Goal: Task Accomplishment & Management: Complete application form

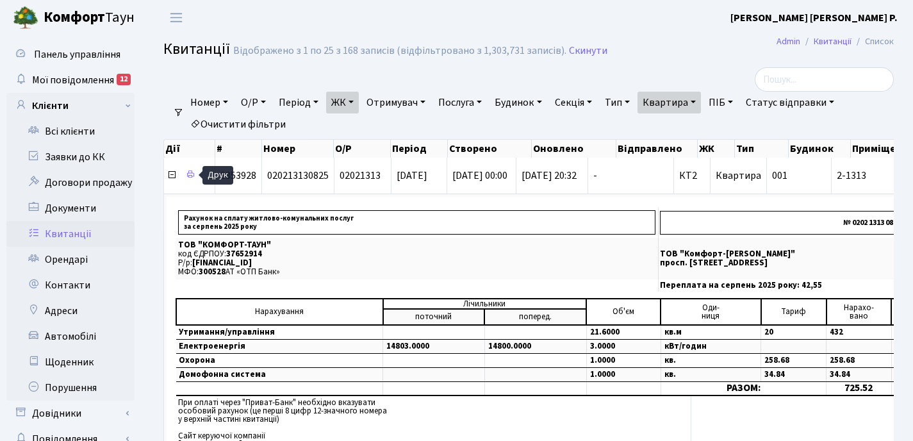
select select "25"
click at [67, 129] on link "Всі клієнти" at bounding box center [70, 132] width 128 height 26
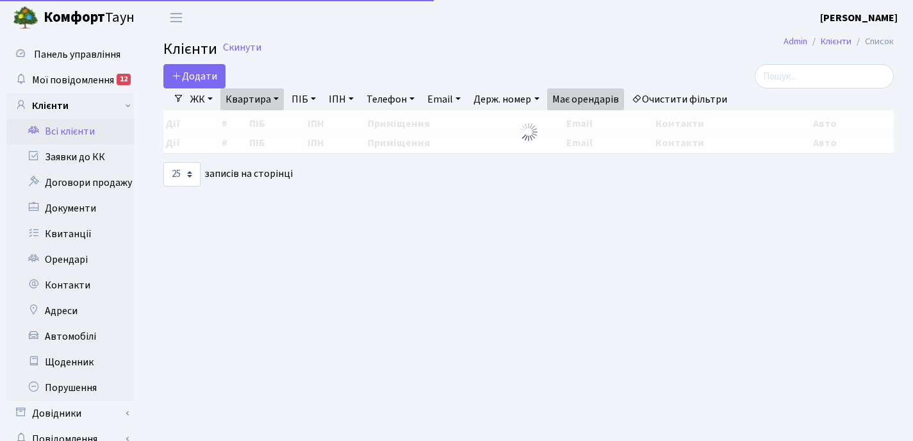
select select "25"
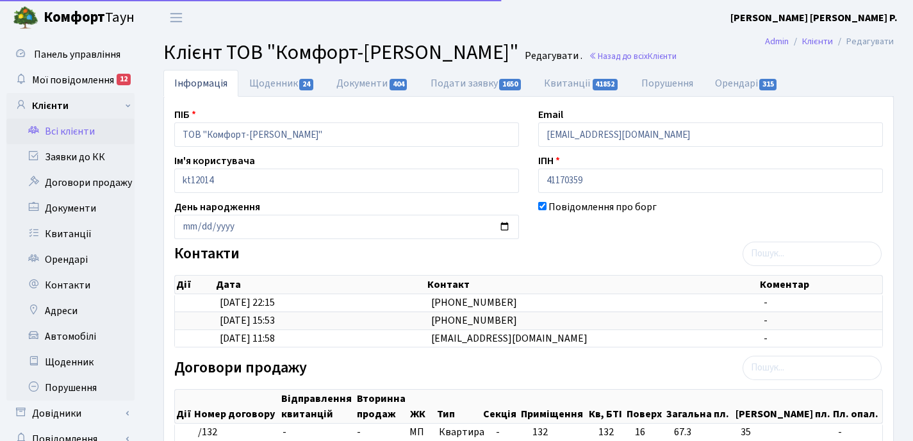
select select "25"
click at [475, 81] on link "Подати заявку 1650" at bounding box center [476, 83] width 113 height 26
select select "25"
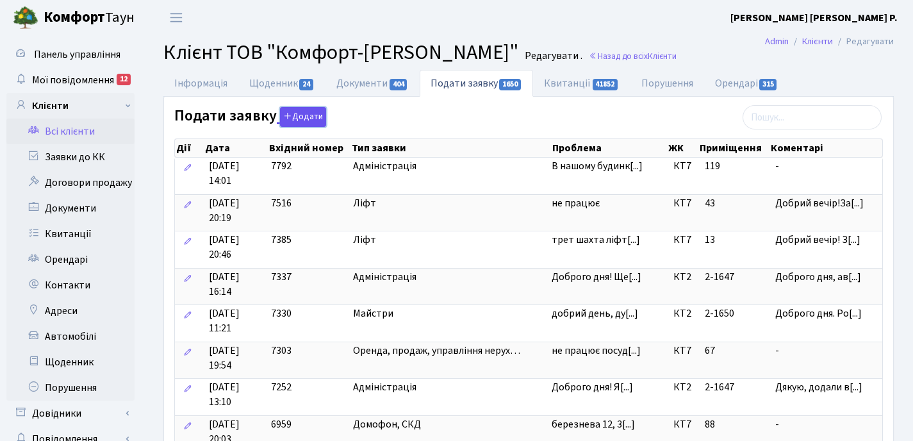
click at [305, 113] on button "Додати" at bounding box center [303, 117] width 46 height 20
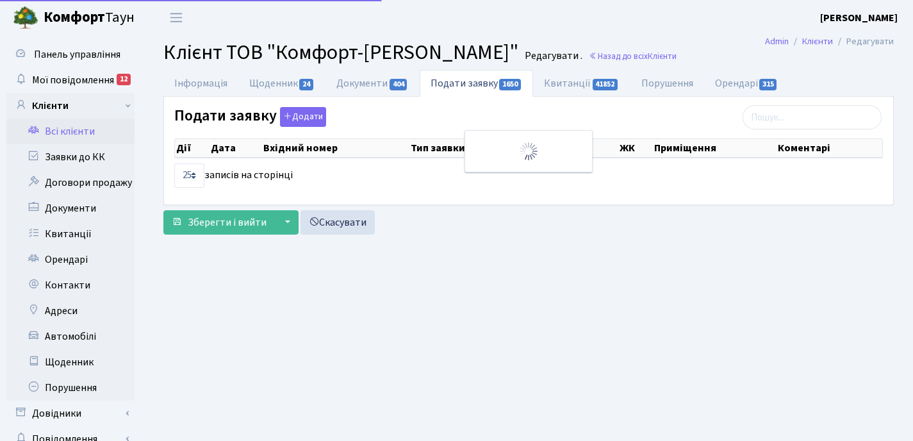
select select "25"
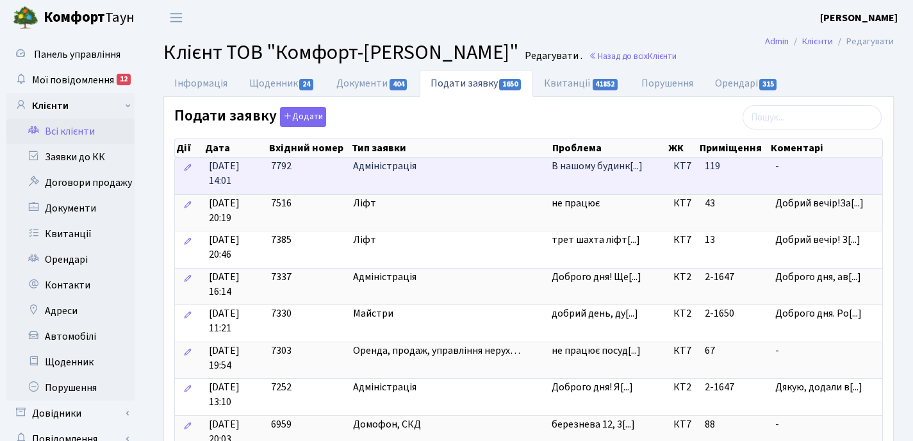
click at [523, 173] on span "Адміністрація" at bounding box center [447, 166] width 188 height 15
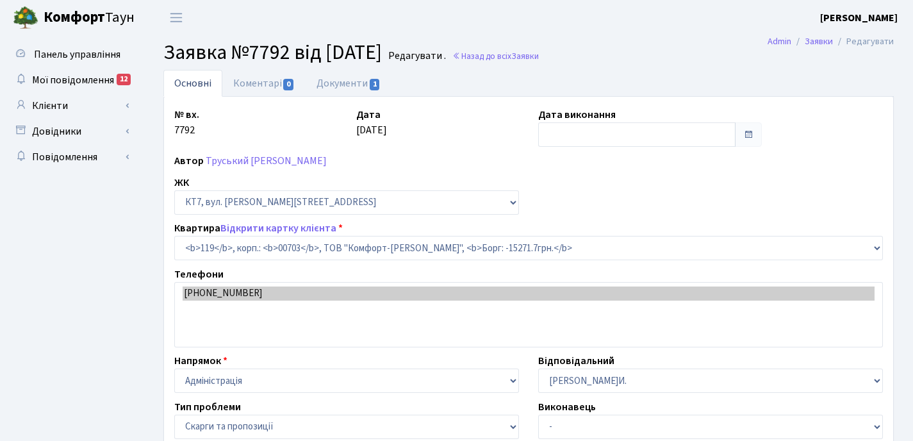
select select "18519"
select select "55"
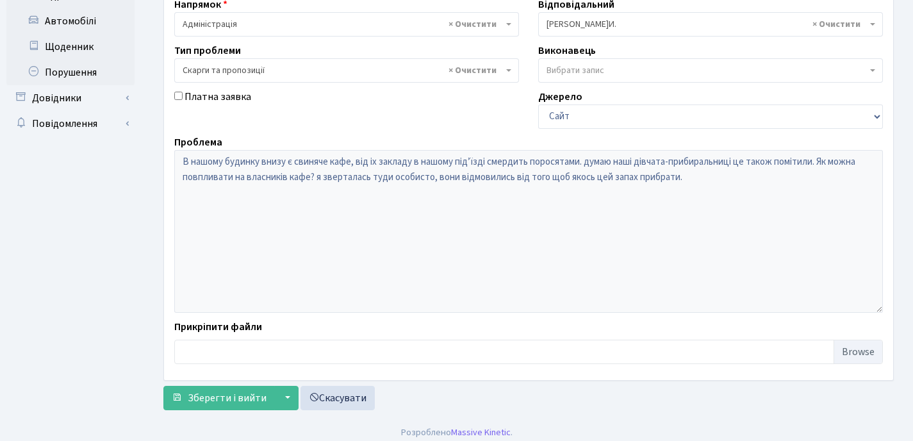
scroll to position [323, 0]
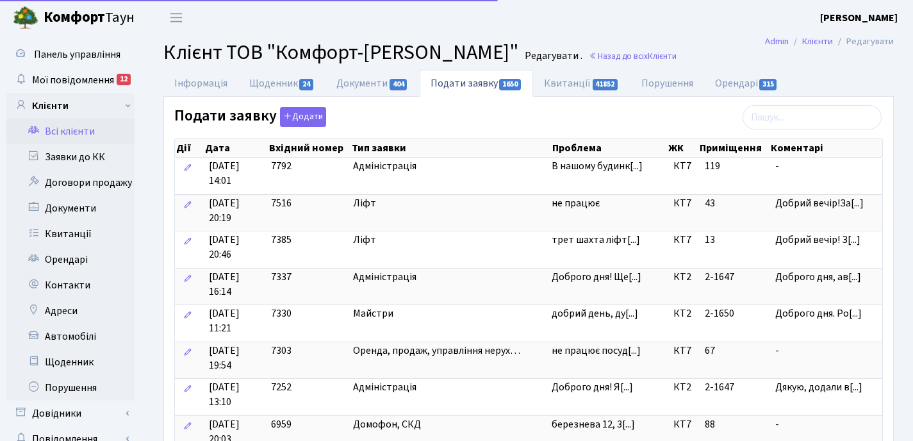
select select "25"
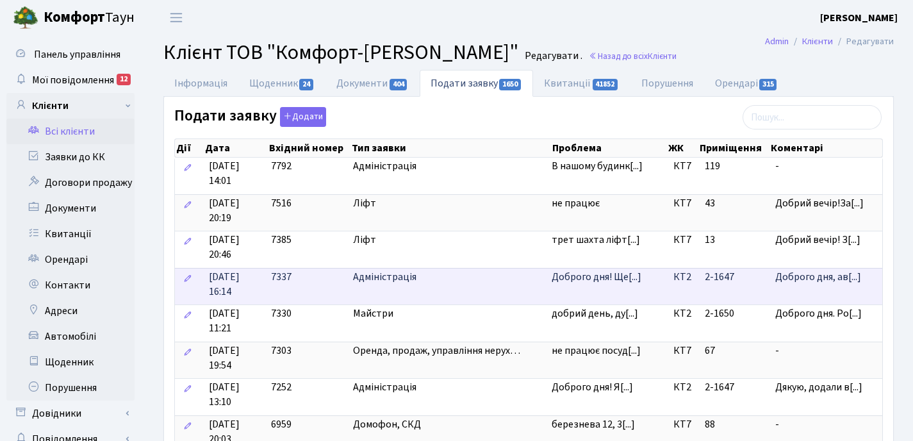
click at [615, 298] on td "Доброго дня! Ще[...]" at bounding box center [607, 286] width 122 height 37
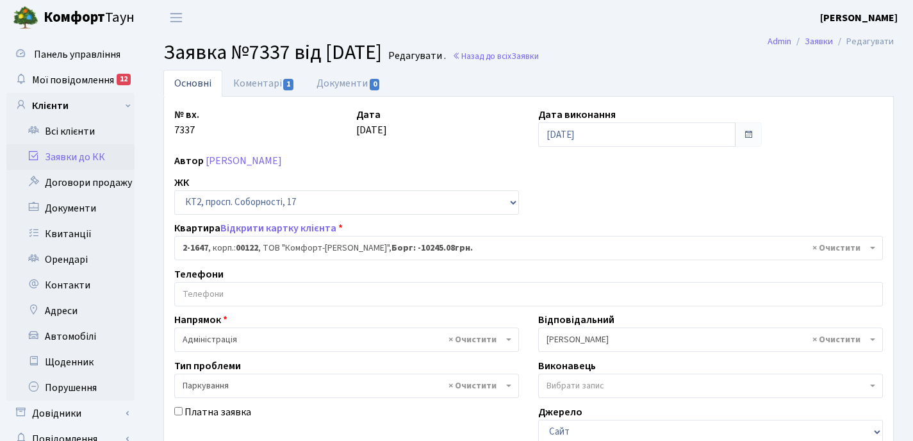
select select "13262"
select select "66"
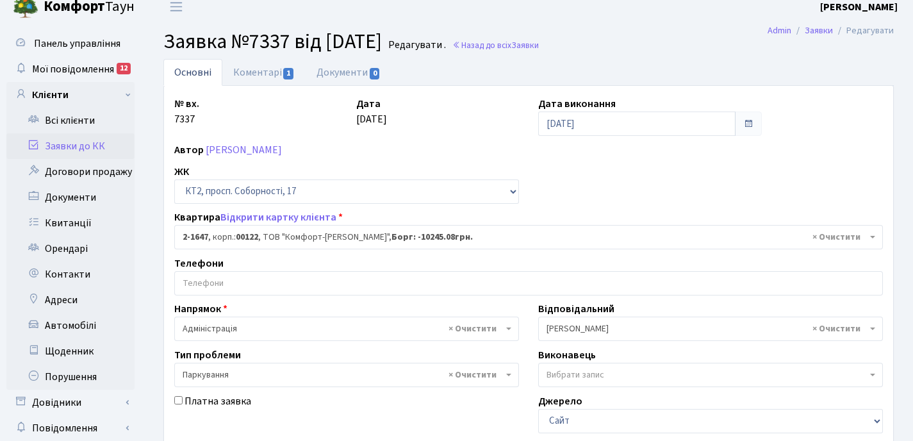
scroll to position [8, 0]
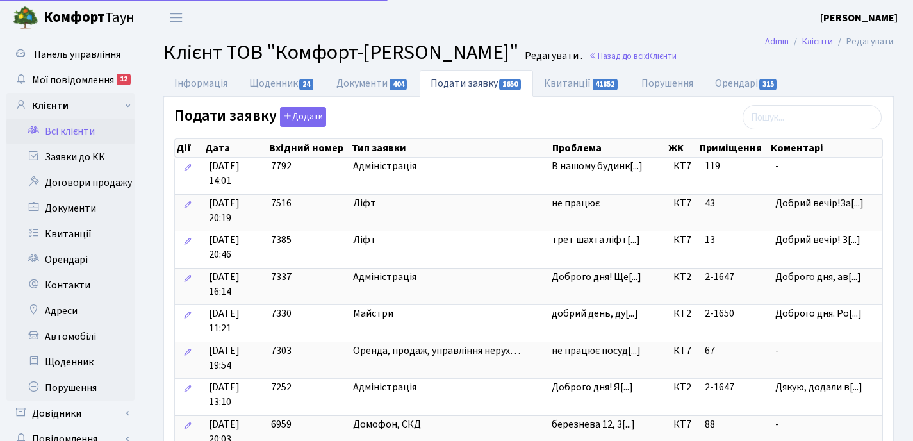
select select "25"
click at [610, 309] on div "добрий день, дуже просимо викорчувати амброзію на собачому майданчику на березн…" at bounding box center [589, 288] width 128 height 59
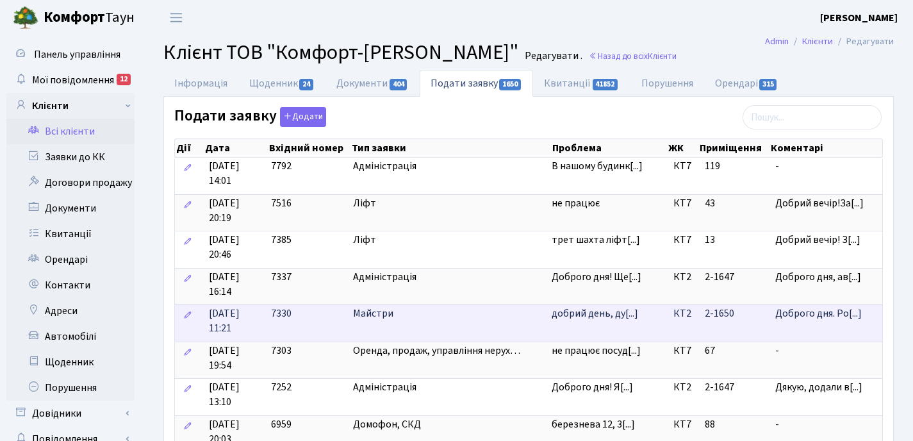
click at [605, 329] on td "добрий день, ду[...]" at bounding box center [607, 322] width 122 height 37
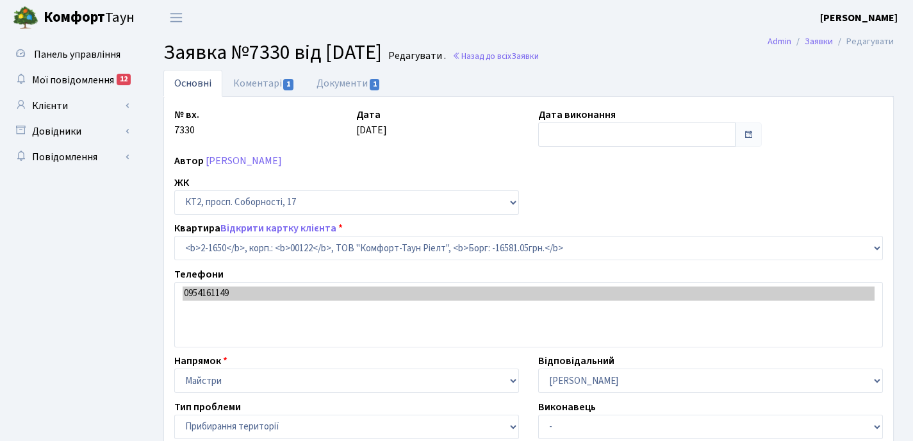
select select "13265"
select select "59"
type input "[DATE]"
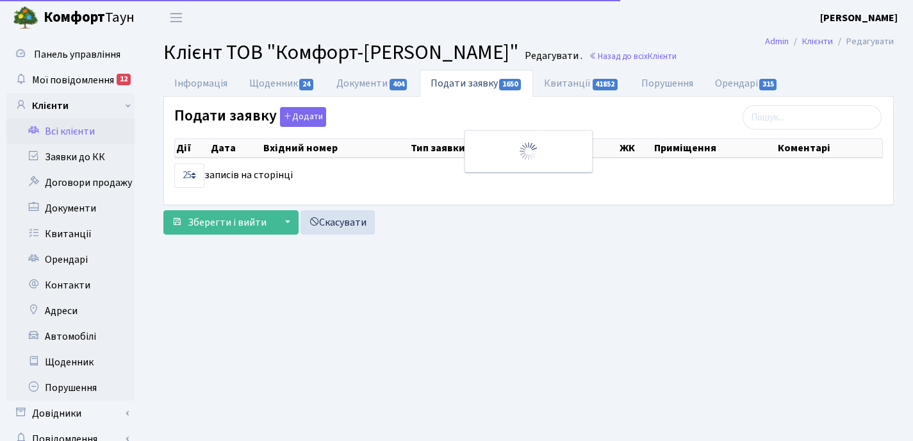
select select "25"
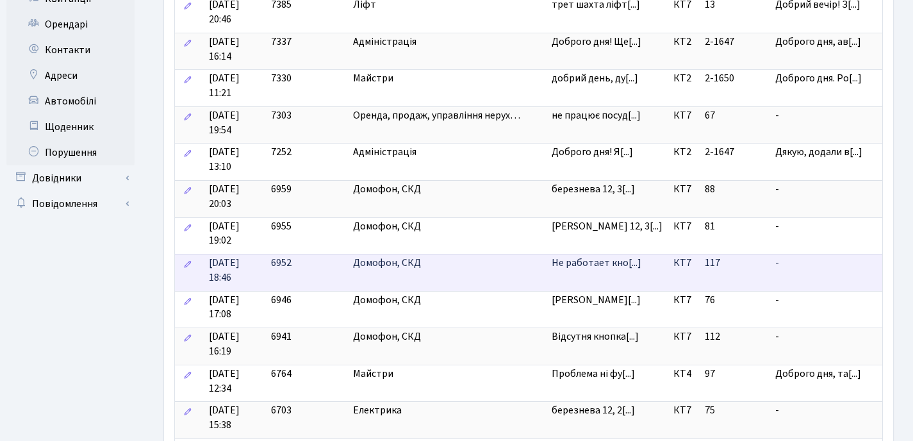
scroll to position [288, 0]
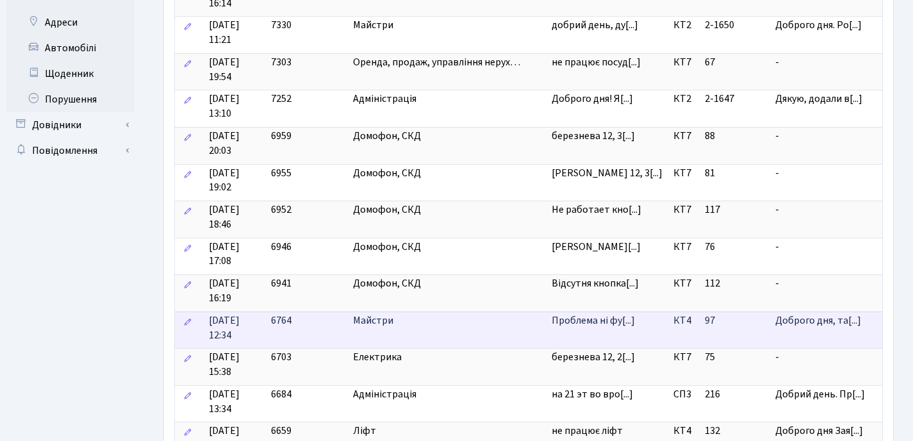
click at [617, 334] on td "Проблема ні фу[...]" at bounding box center [607, 329] width 122 height 37
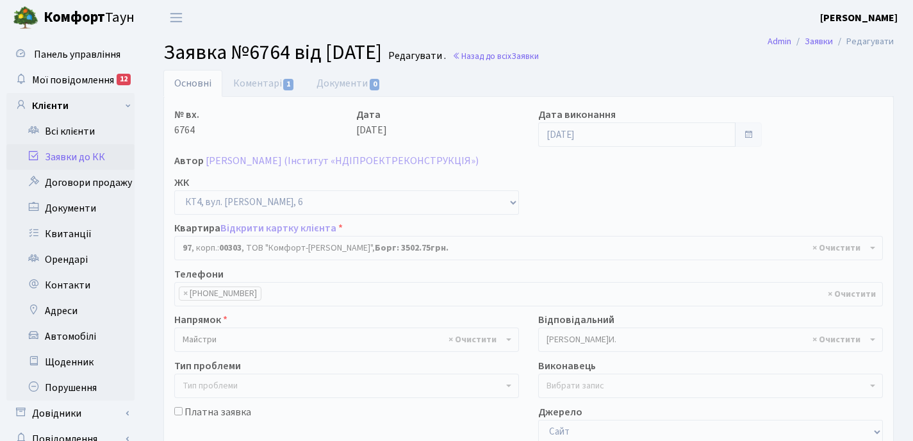
select select "16823"
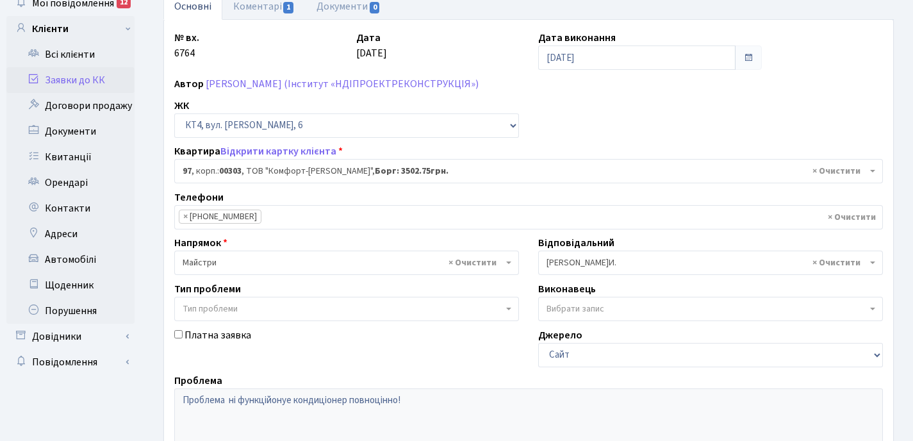
scroll to position [119, 0]
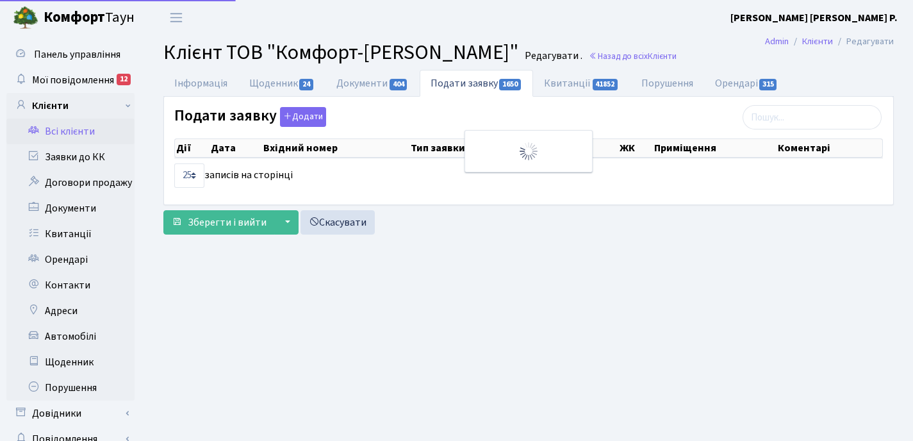
select select "25"
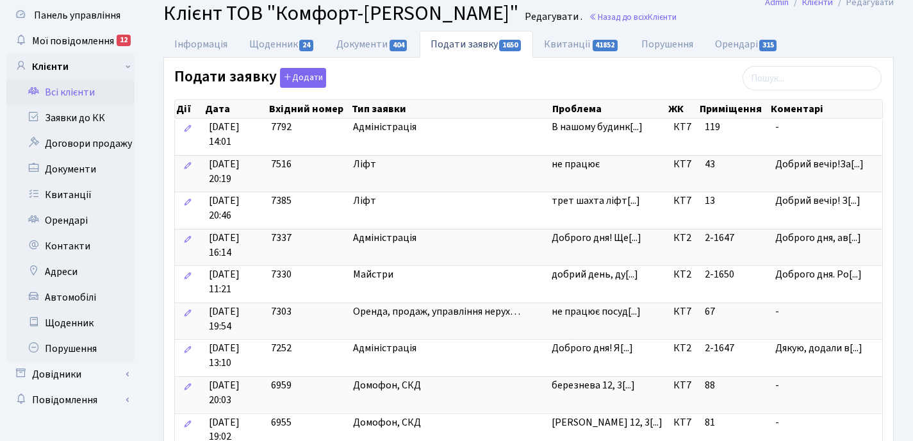
scroll to position [27, 0]
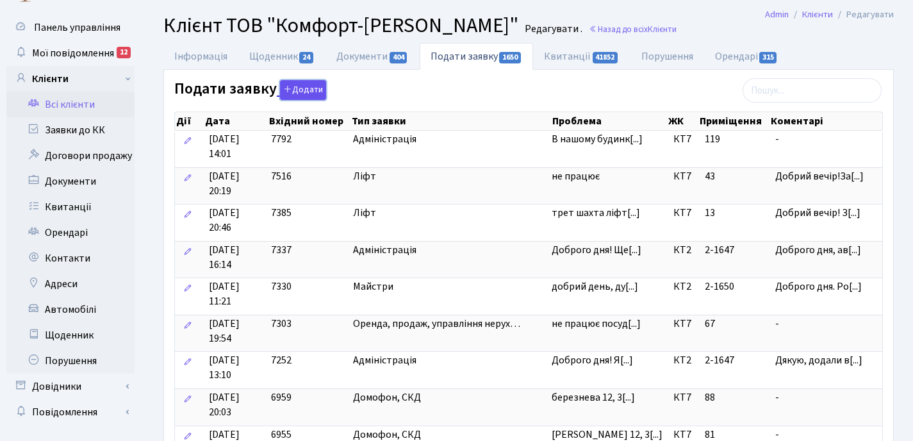
click at [295, 92] on button "Додати" at bounding box center [303, 90] width 46 height 20
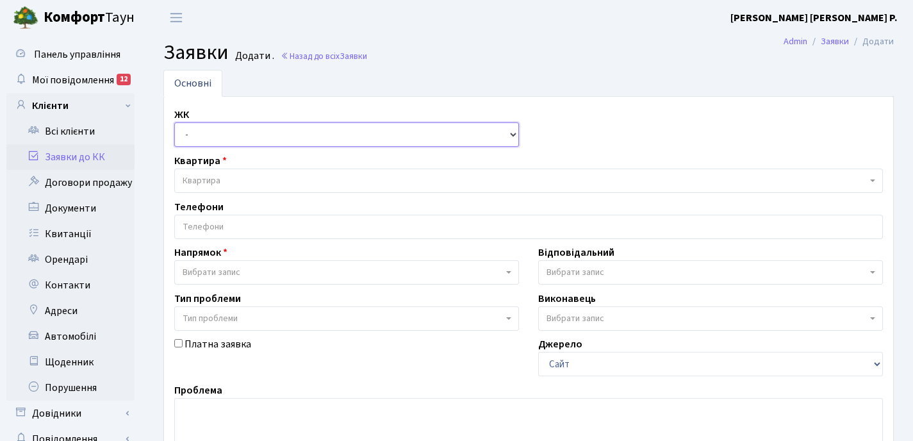
click at [265, 133] on select "- ТХ, вул. Ділова, 1/2 КТ, вул. Регенераторна, 4 КТ2, просп. Соборності, 17 КТ3…" at bounding box center [346, 134] width 345 height 24
select select "307"
click at [174, 122] on select "- ТХ, вул. Ділова, 1/2 КТ, вул. Регенераторна, 4 КТ2, просп. Соборності, 17 КТ3…" at bounding box center [346, 134] width 345 height 24
select select
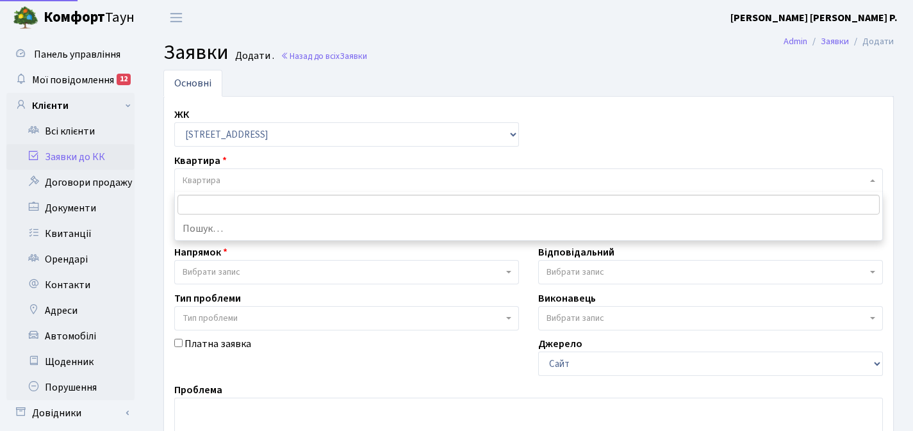
click at [250, 179] on span "Квартира" at bounding box center [525, 180] width 684 height 13
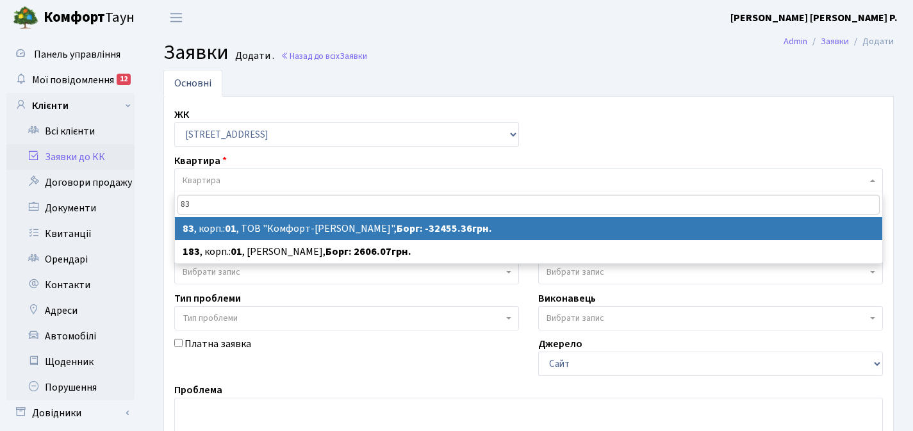
type input "83"
select select
select select "20008"
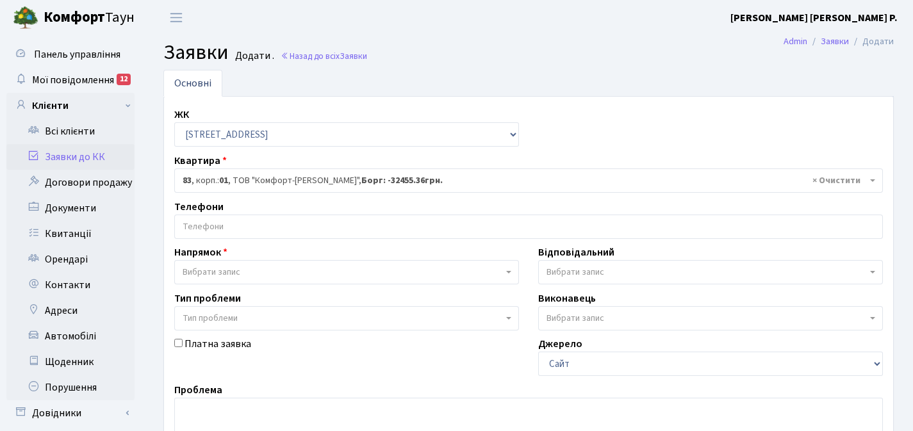
click at [258, 270] on span "Вибрати запис" at bounding box center [343, 272] width 320 height 13
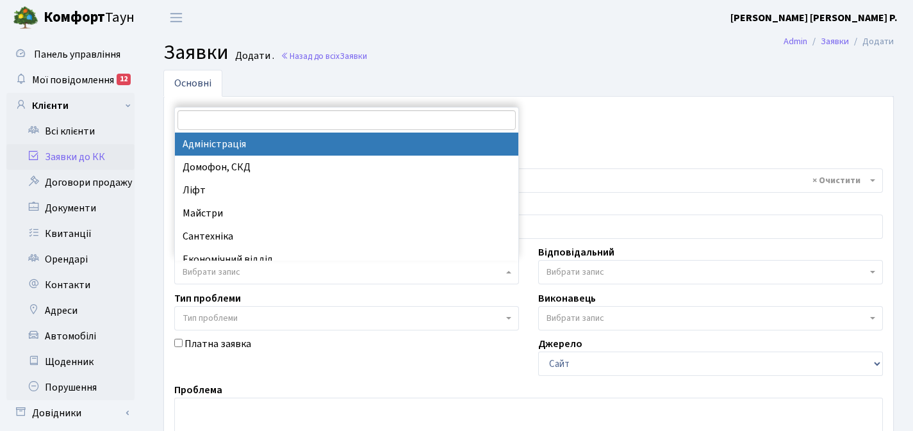
select select "5"
select select
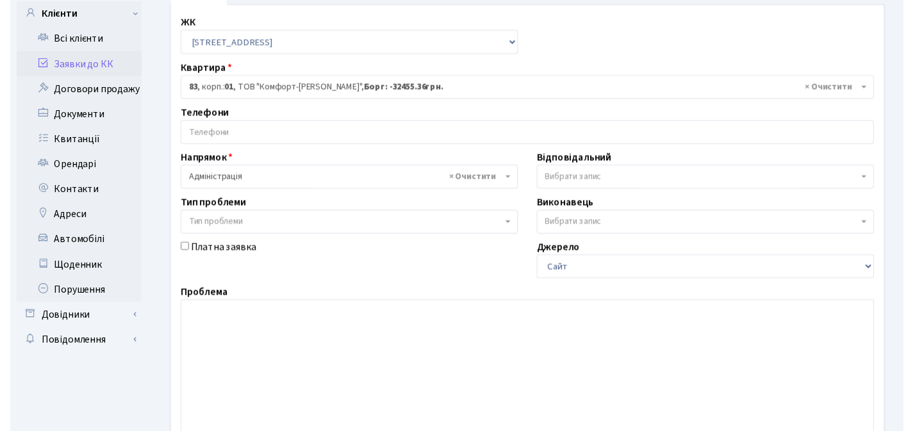
scroll to position [97, 0]
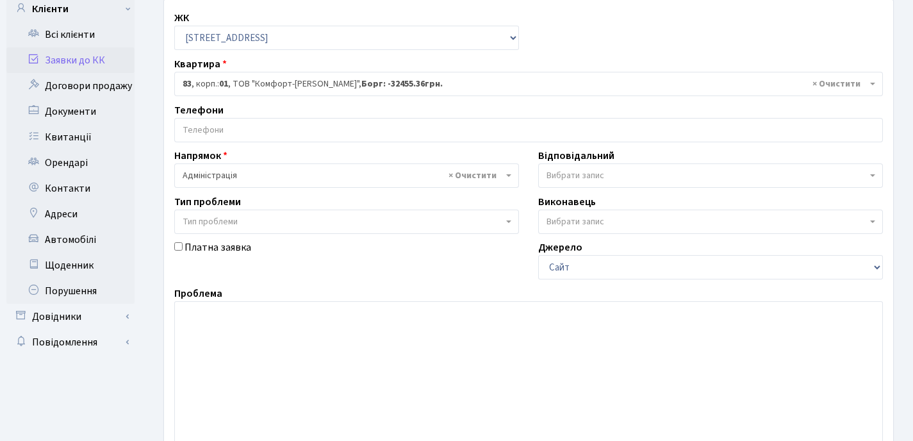
click at [288, 208] on div "Тип проблеми Тип проблеми" at bounding box center [347, 214] width 364 height 40
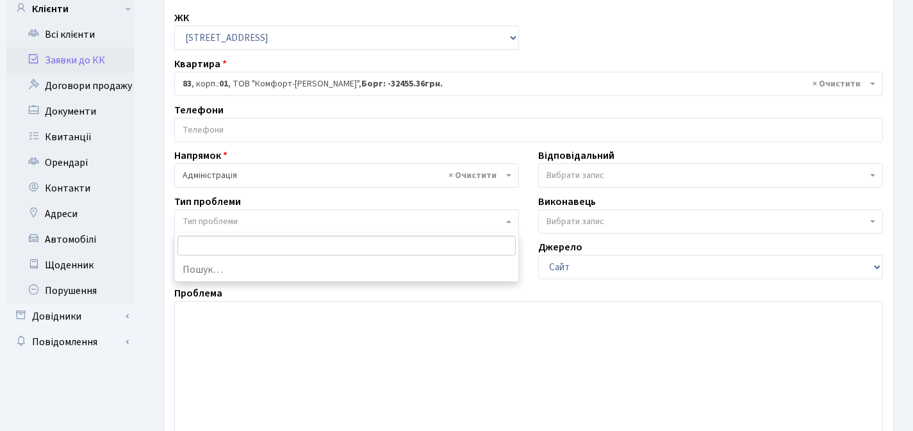
click at [284, 222] on span "Тип проблеми" at bounding box center [343, 221] width 320 height 13
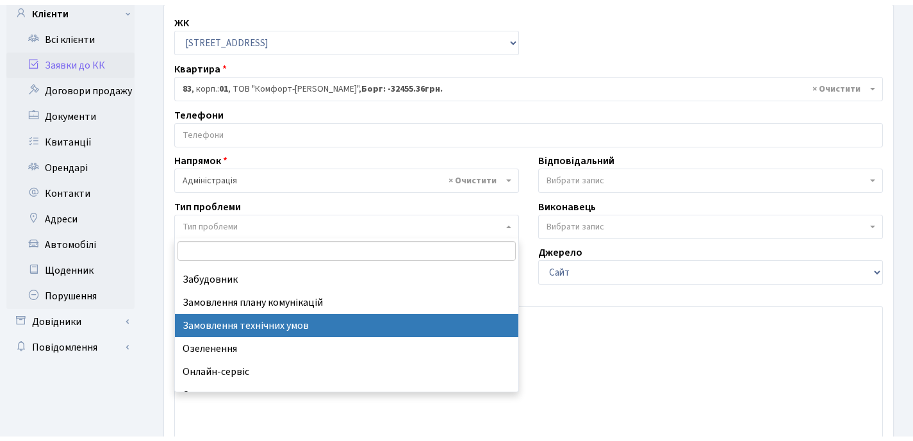
scroll to position [0, 0]
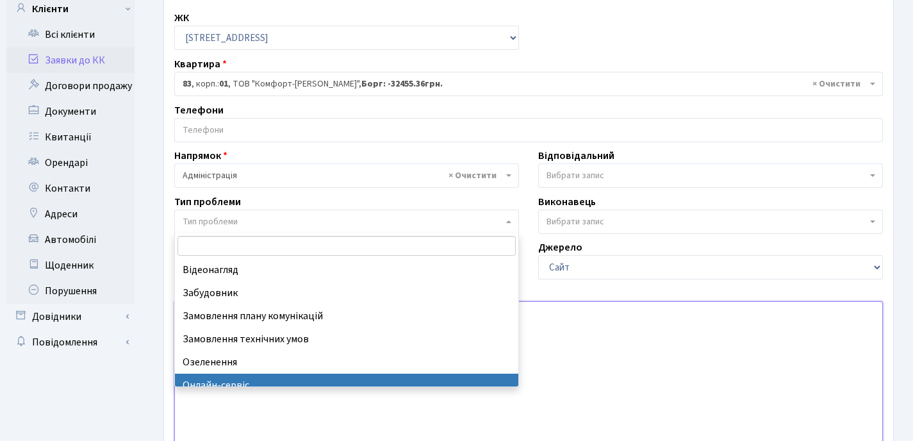
click at [303, 398] on textarea at bounding box center [528, 382] width 708 height 163
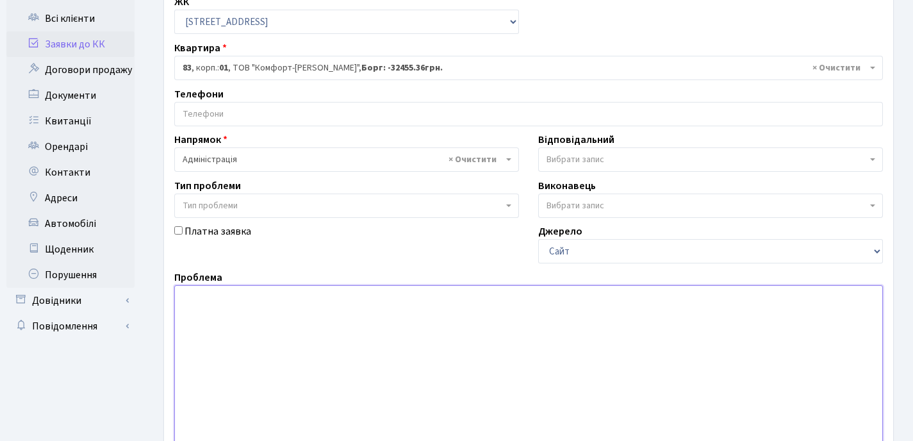
scroll to position [114, 0]
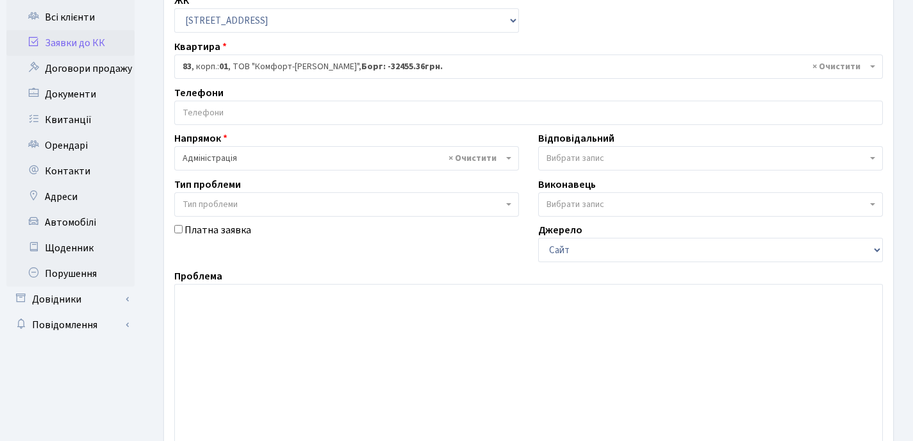
click at [292, 200] on span "Тип проблеми" at bounding box center [343, 204] width 320 height 13
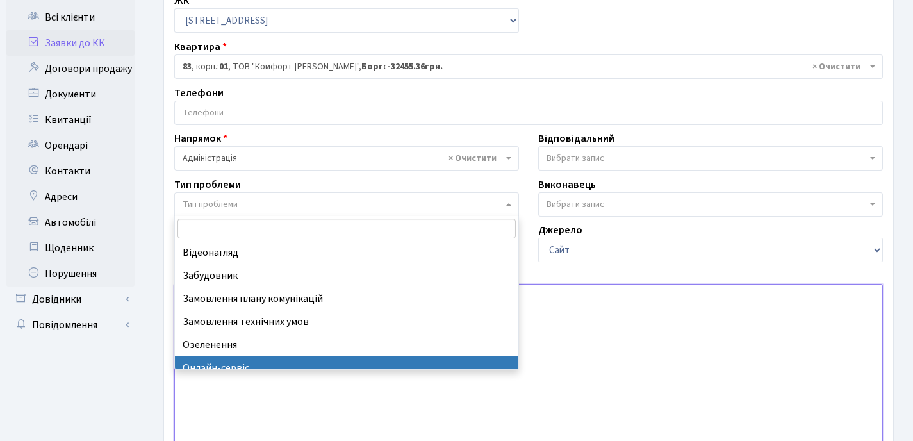
click at [316, 389] on textarea at bounding box center [528, 365] width 708 height 163
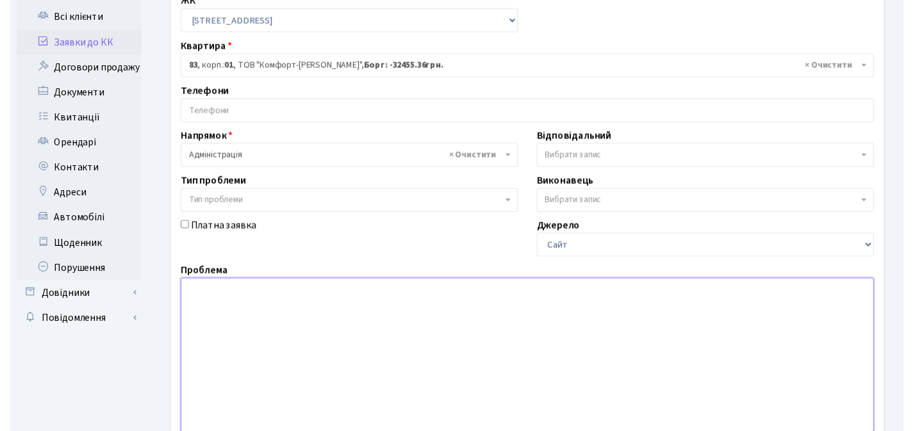
scroll to position [256, 0]
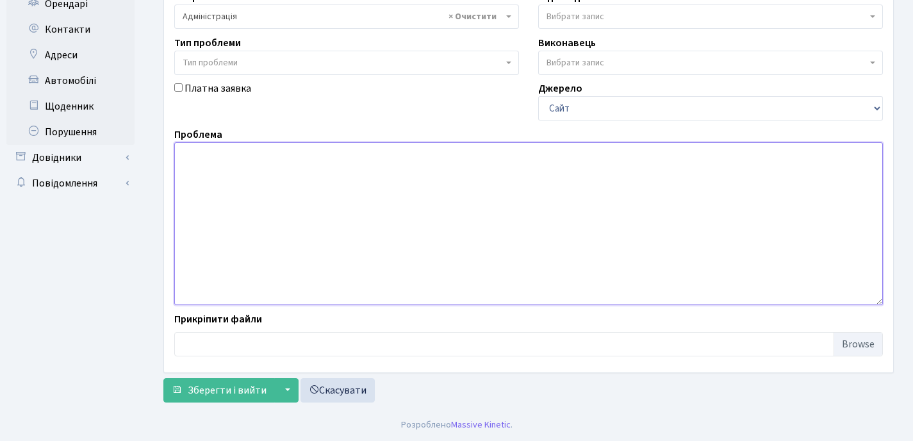
paste textarea "Юля, подайте заявку в управляющую компанию Свитло парка о затоплении квартиры 8…"
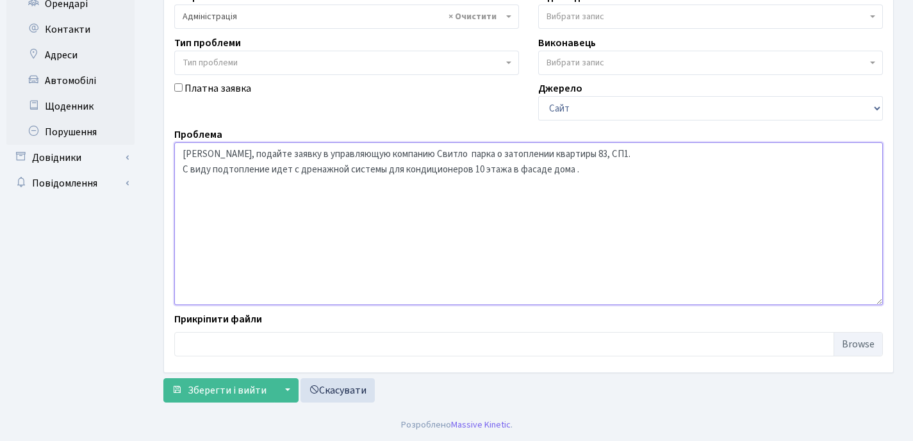
drag, startPoint x: 454, startPoint y: 153, endPoint x: 187, endPoint y: 149, distance: 266.5
click at [187, 149] on textarea "Юля, подайте заявку в управляющую компанию Свитло парка о затоплении квартиры 8…" at bounding box center [528, 223] width 708 height 163
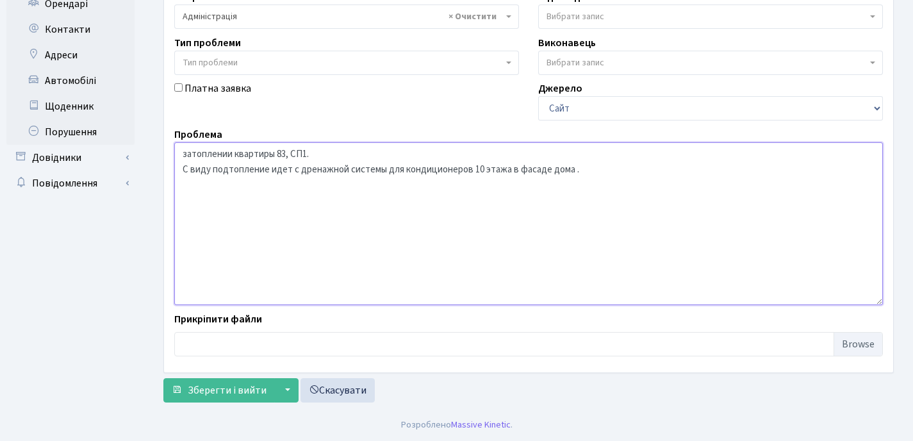
click at [183, 168] on textarea "затоплении квартиры 83, СП1. С виду подтопление идет с дренажной системы для ко…" at bounding box center [528, 223] width 708 height 163
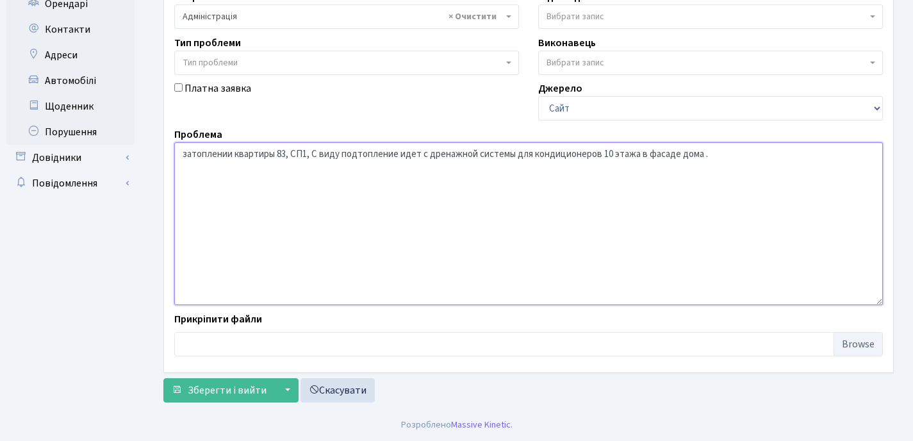
type textarea "затоплении квартиры 83, СП1, С виду подтопление идет с дренажной системы для ко…"
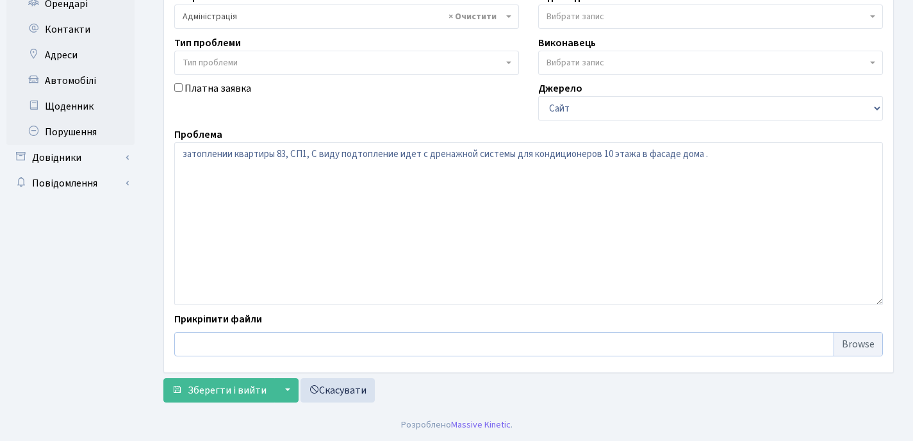
click at [863, 347] on input "file" at bounding box center [528, 344] width 708 height 24
type input "C:\fakepath\0-02-05-b5651b4009774f81c806f2f5c613d7ca1447d7247005830c509efbb0722…"
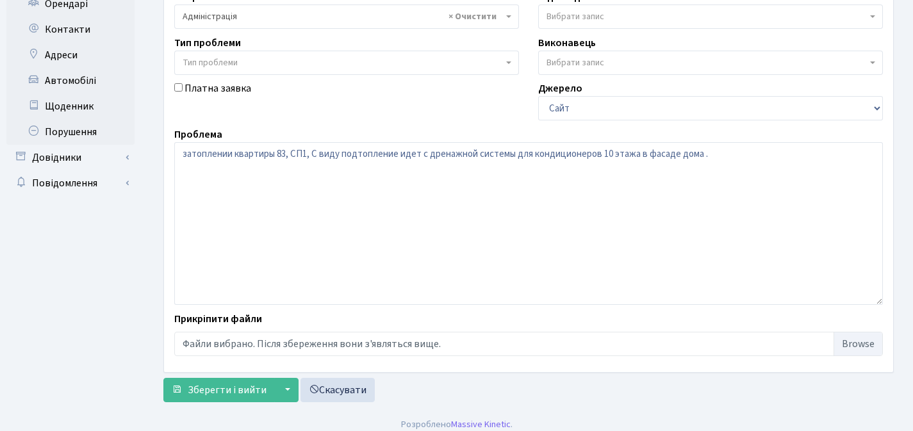
click at [292, 62] on span "Тип проблеми" at bounding box center [343, 62] width 320 height 13
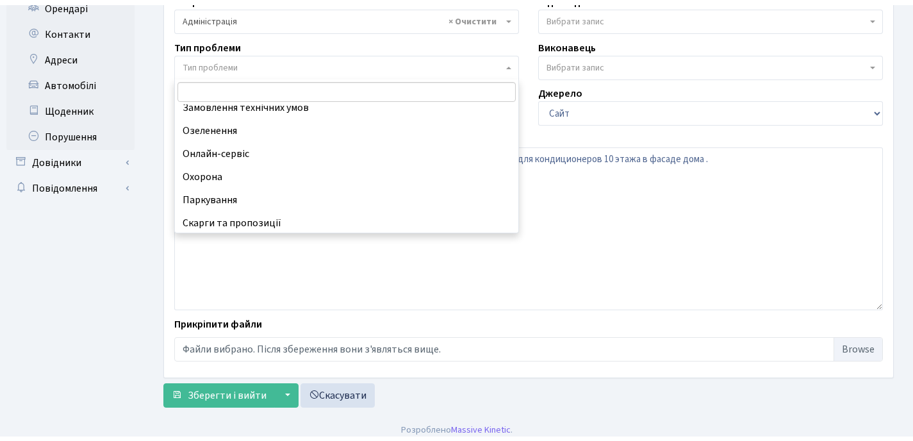
scroll to position [0, 0]
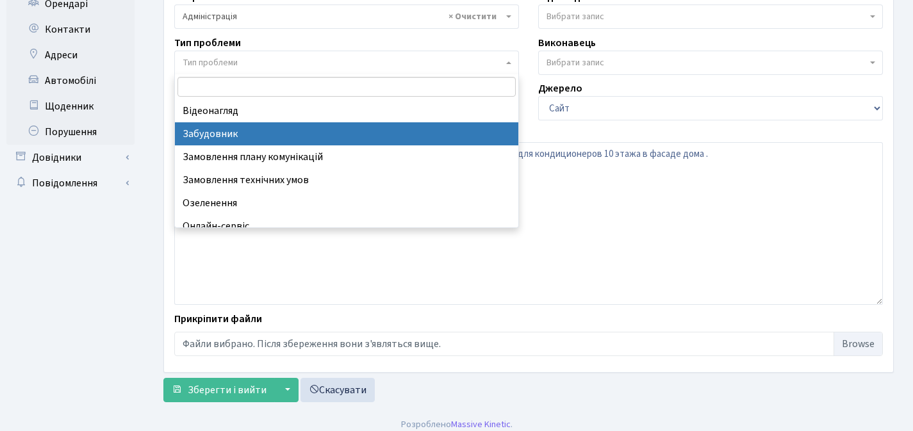
select select "64"
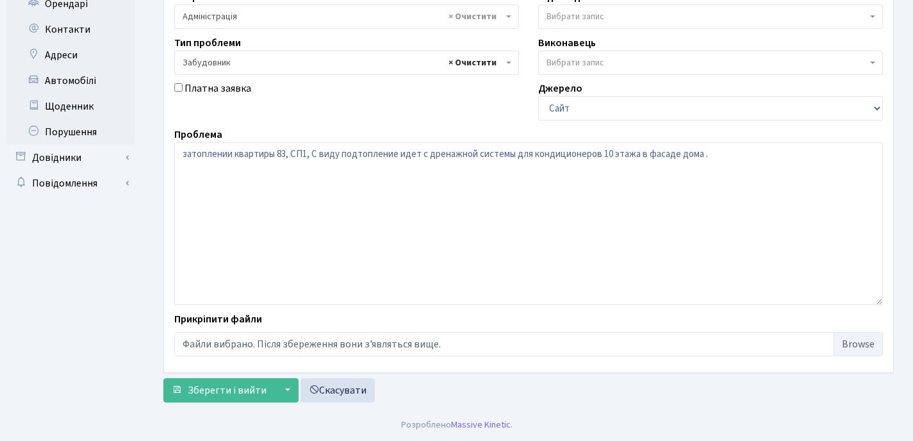
select select
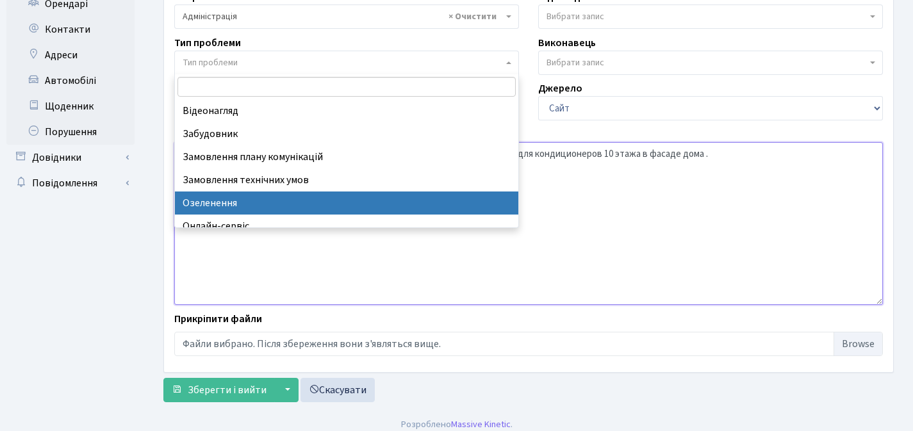
click at [353, 286] on textarea "затоплении квартиры 83, СП1, С виду подтопление идет с дренажной системы для ко…" at bounding box center [528, 223] width 708 height 163
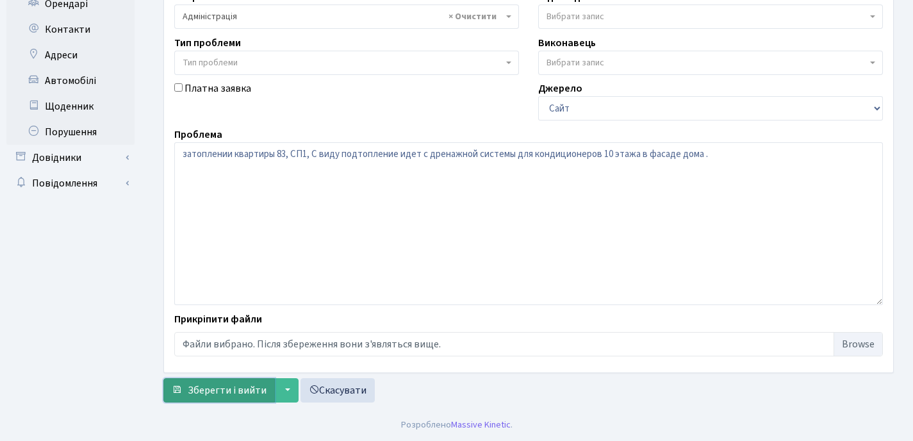
click at [218, 388] on span "Зберегти і вийти" at bounding box center [227, 390] width 79 height 14
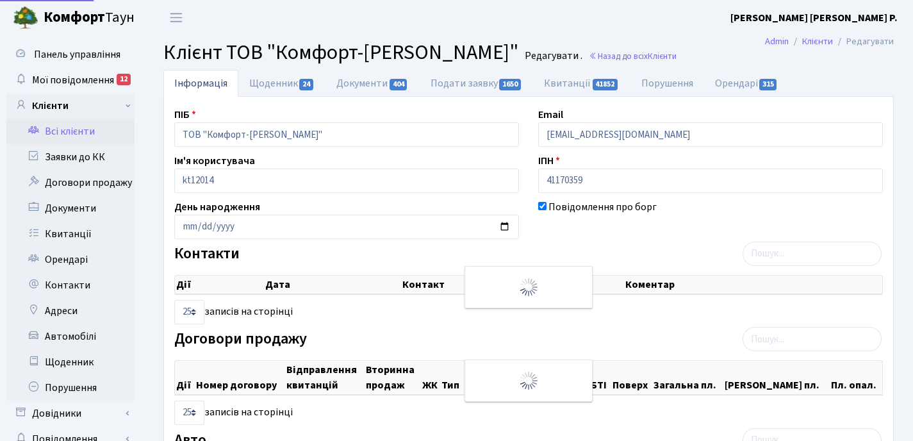
select select "25"
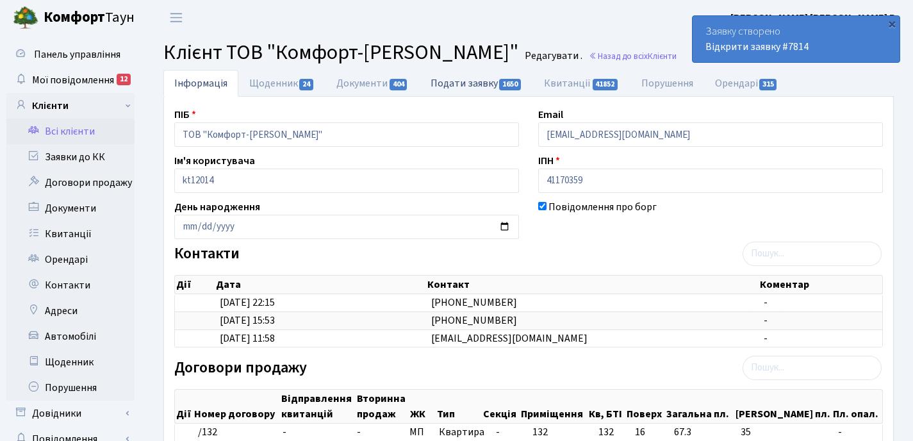
click at [461, 82] on link "Подати заявку 1650" at bounding box center [476, 83] width 113 height 26
select select "25"
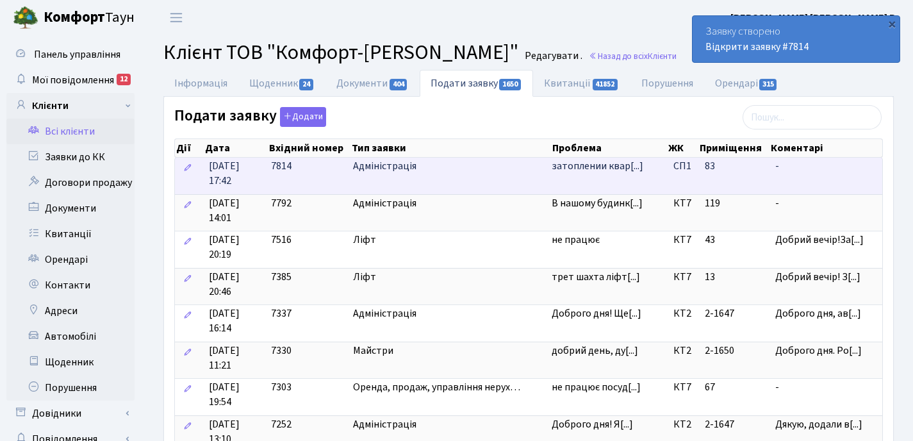
click at [457, 177] on td "Адміністрація" at bounding box center [447, 176] width 199 height 37
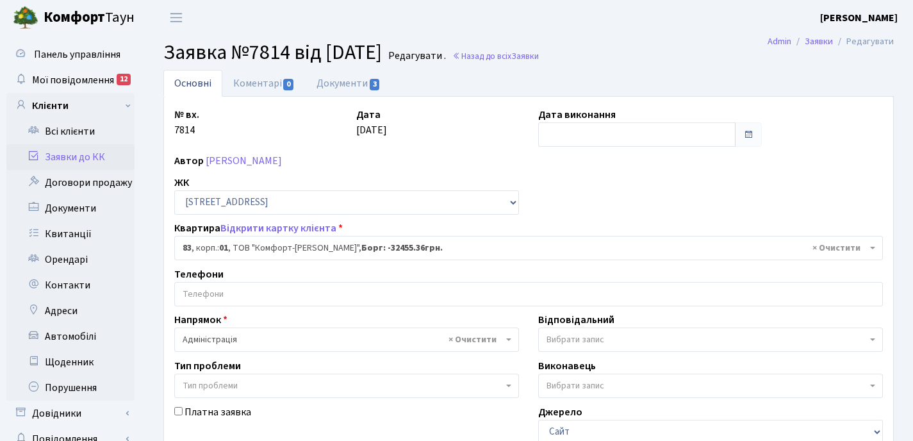
select select "20008"
click at [343, 84] on link "Документи 3" at bounding box center [349, 83] width 86 height 26
select select "25"
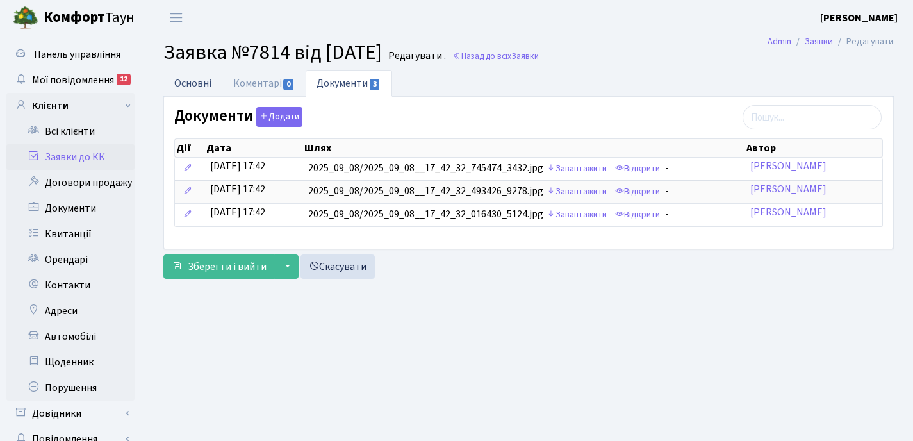
click at [202, 86] on link "Основні" at bounding box center [192, 83] width 59 height 26
